Goal: Download file/media

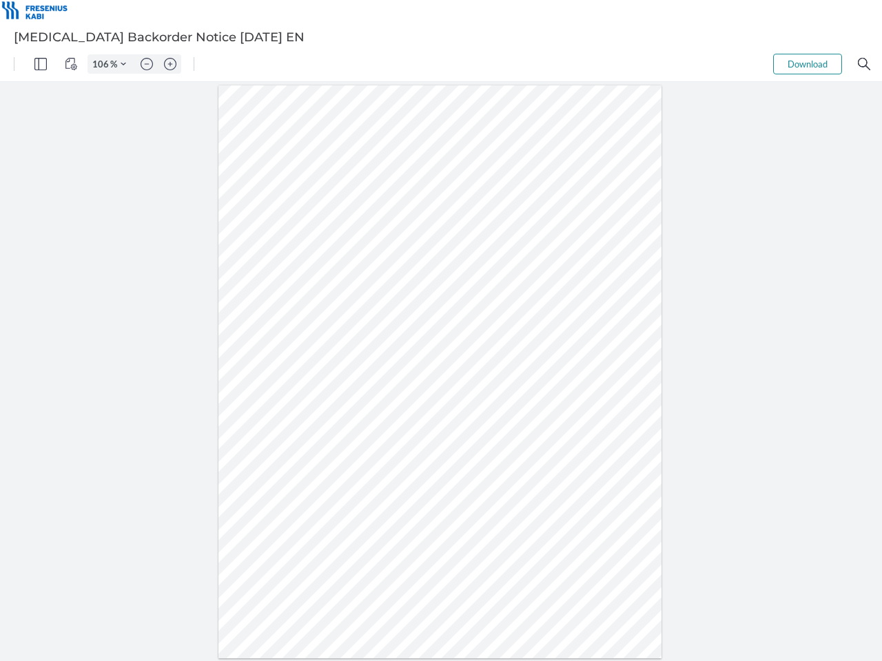
click at [41, 64] on img "Panel" at bounding box center [40, 64] width 12 height 12
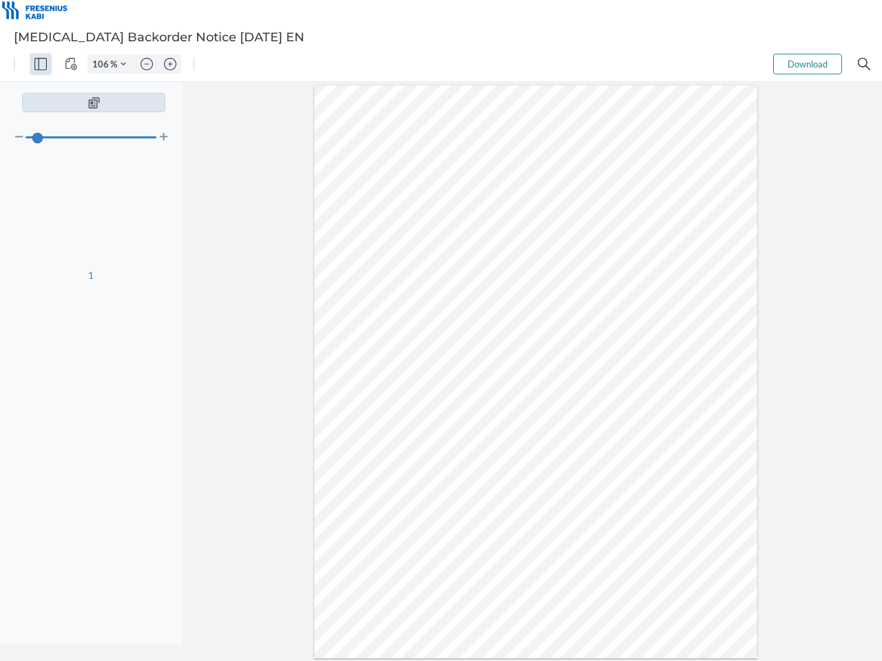
click at [71, 64] on img "View Controls" at bounding box center [71, 64] width 12 height 12
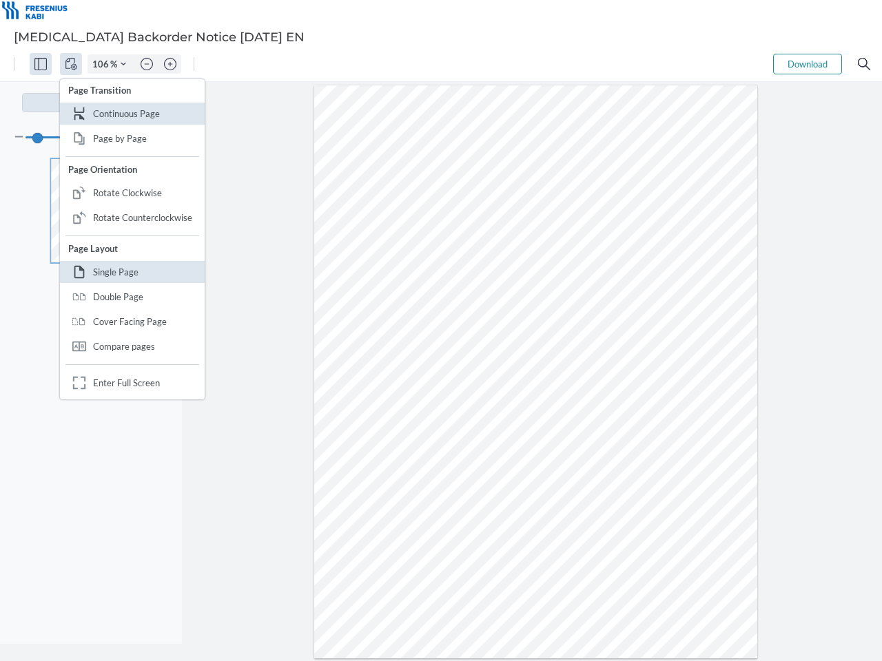
click at [103, 64] on input "106" at bounding box center [99, 64] width 22 height 12
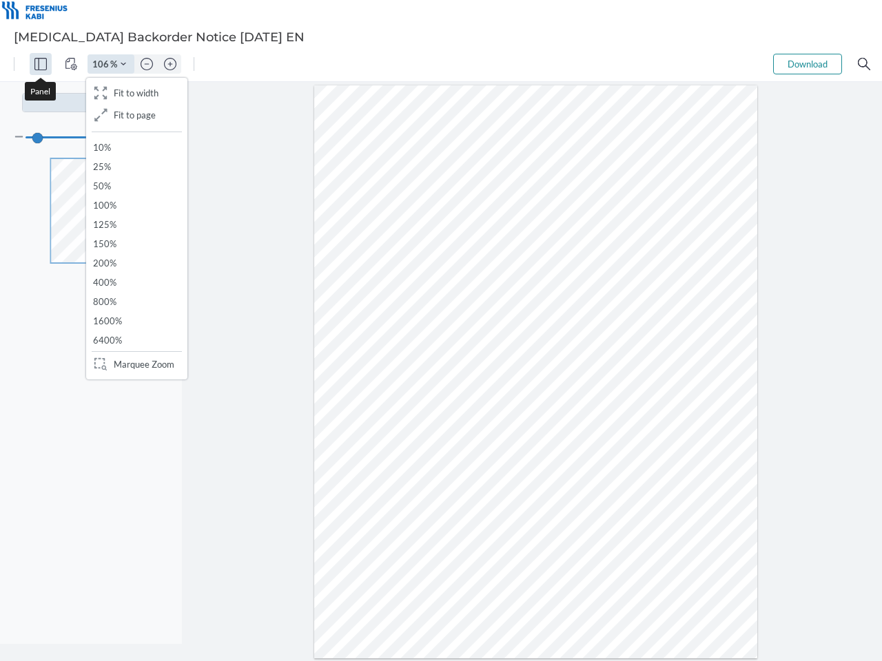
click at [123, 64] on img "Zoom Controls" at bounding box center [124, 64] width 6 height 6
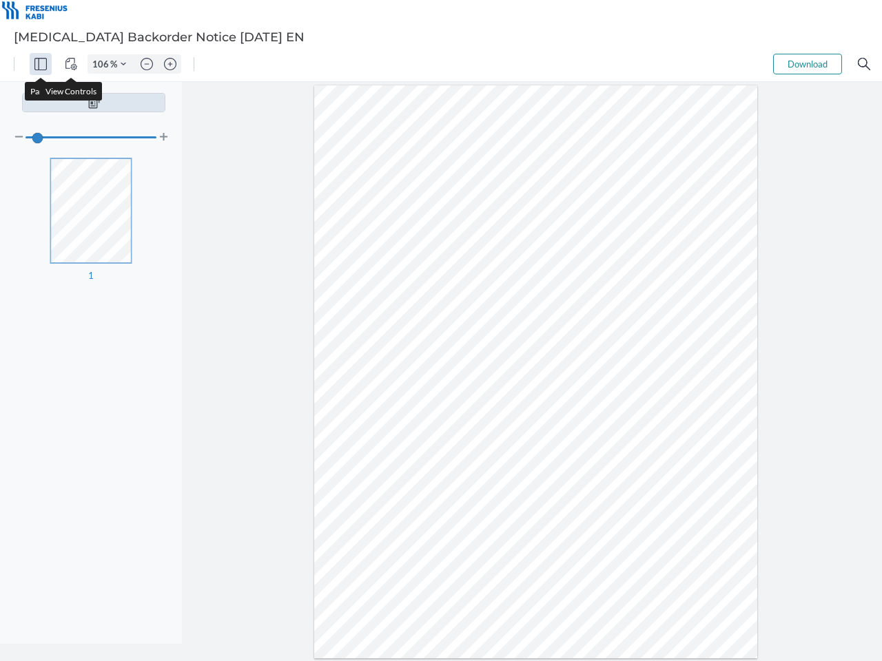
click at [147, 64] on img "Zoom out" at bounding box center [146, 64] width 12 height 12
click at [170, 64] on img "Zoom in" at bounding box center [170, 64] width 12 height 12
type input "106"
click at [807, 64] on button "Download" at bounding box center [807, 64] width 69 height 21
click at [864, 64] on img "Search" at bounding box center [863, 64] width 12 height 12
